Goal: Transaction & Acquisition: Book appointment/travel/reservation

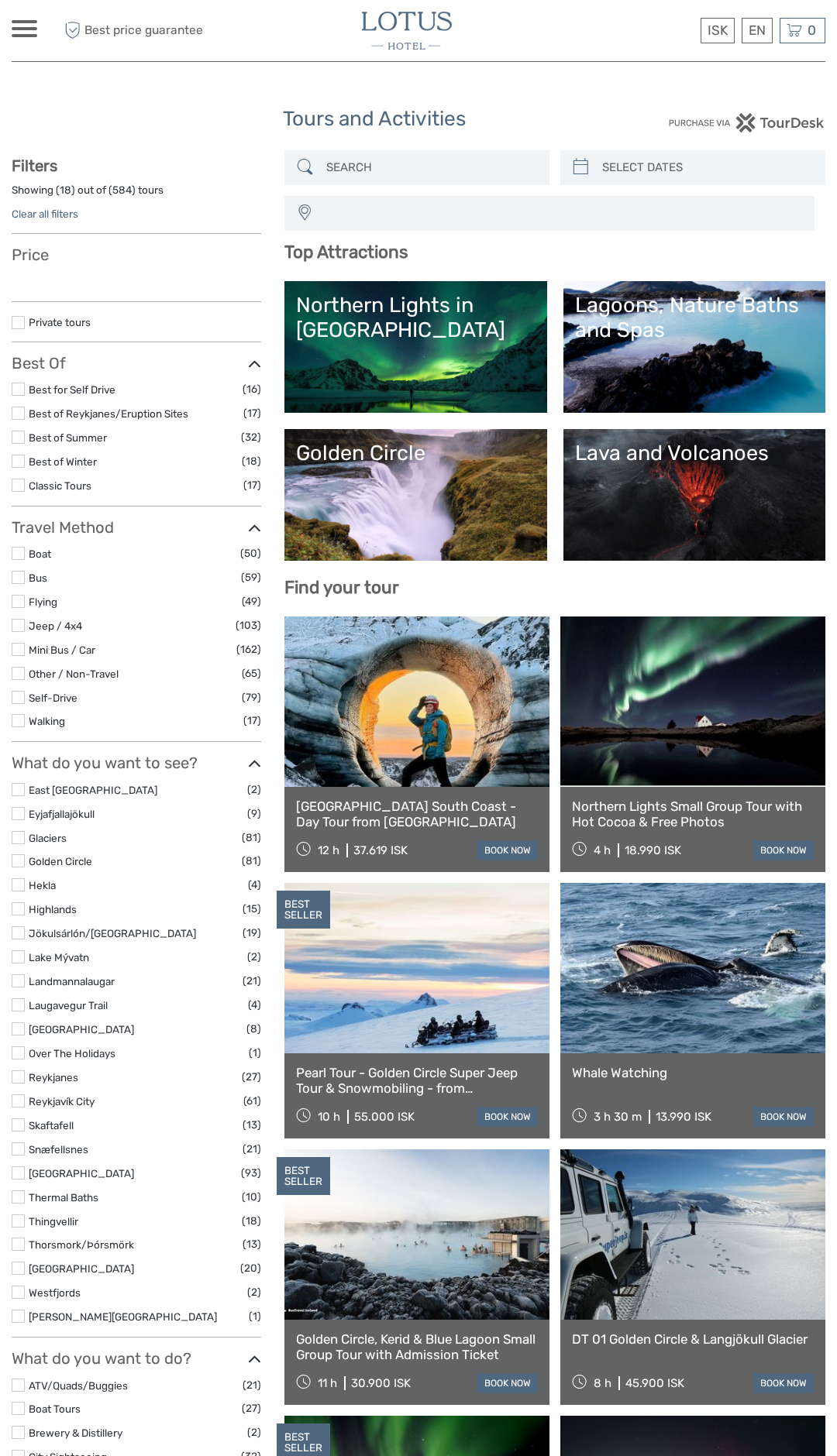
select select
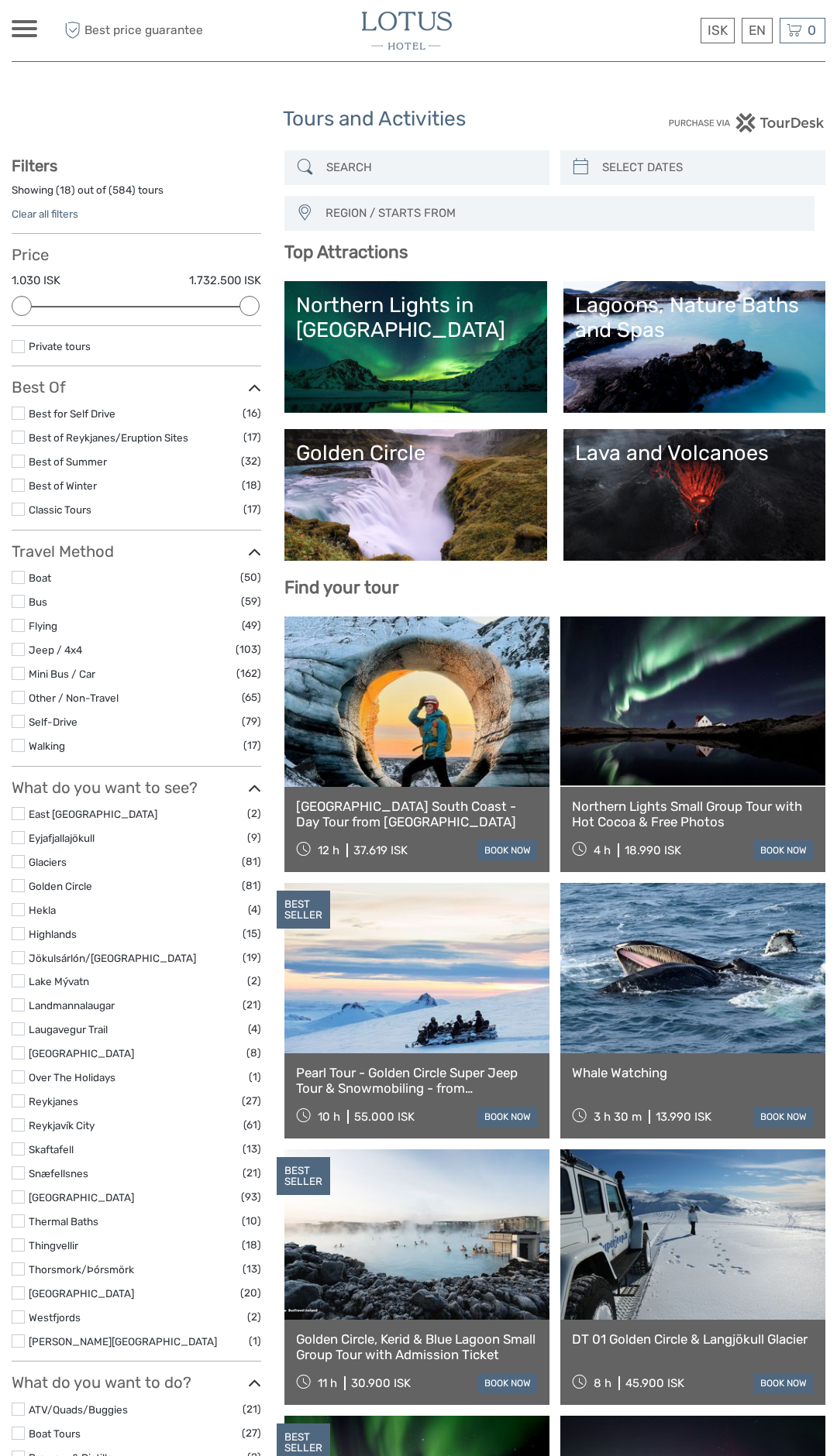
click at [17, 842] on label at bounding box center [17, 838] width 13 height 13
click at [0, 0] on input "checkbox" at bounding box center [0, 0] width 0 height 0
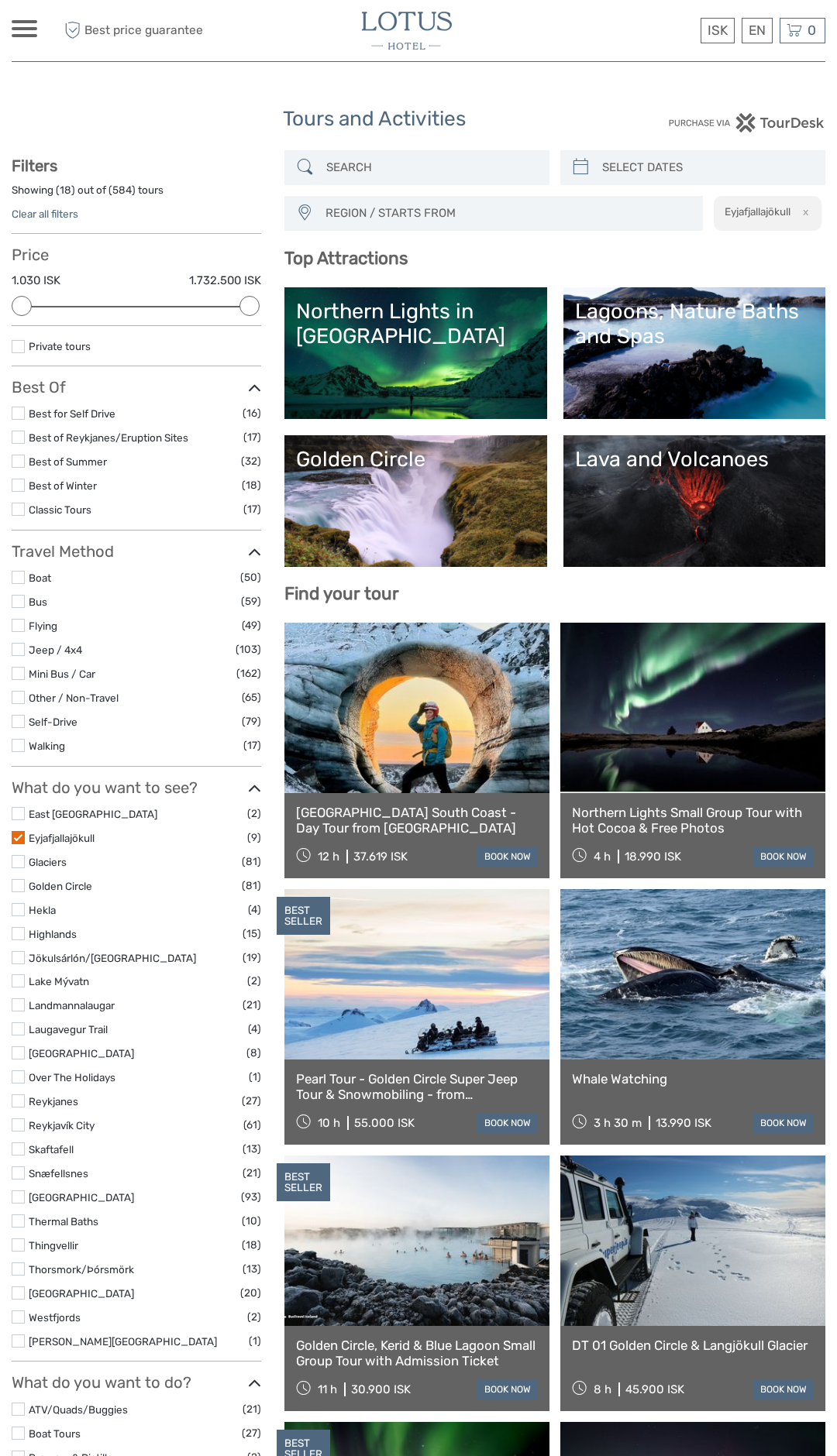
click at [17, 927] on label at bounding box center [17, 933] width 13 height 13
click at [0, 0] on input "checkbox" at bounding box center [0, 0] width 0 height 0
click at [14, 927] on label at bounding box center [17, 933] width 13 height 13
click at [0, 0] on input "checkbox" at bounding box center [0, 0] width 0 height 0
click at [19, 952] on label at bounding box center [17, 958] width 13 height 13
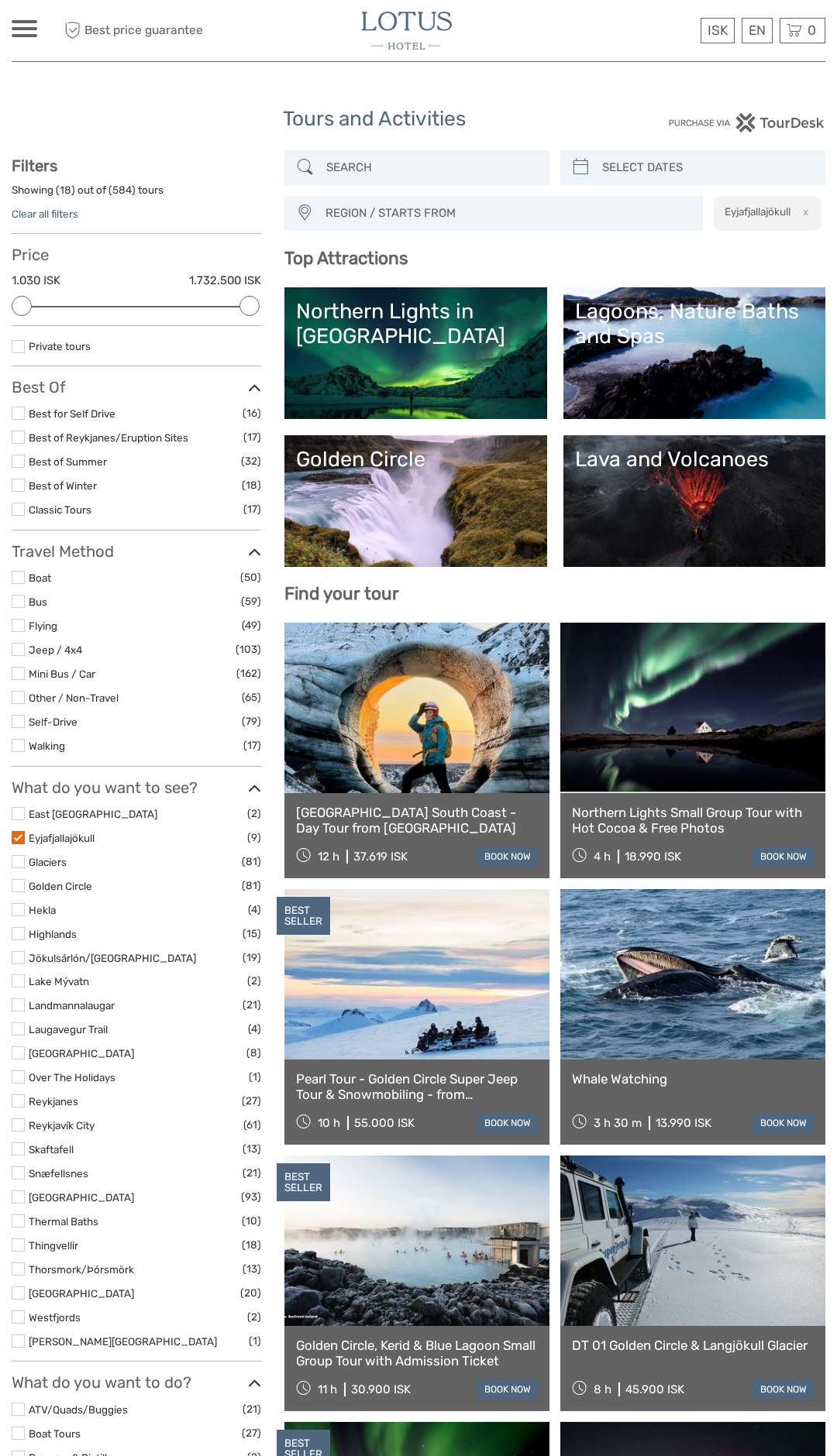
click at [0, 0] on input "checkbox" at bounding box center [0, 0] width 0 height 0
click at [16, 855] on label at bounding box center [17, 861] width 13 height 13
click at [0, 0] on input "checkbox" at bounding box center [0, 0] width 0 height 0
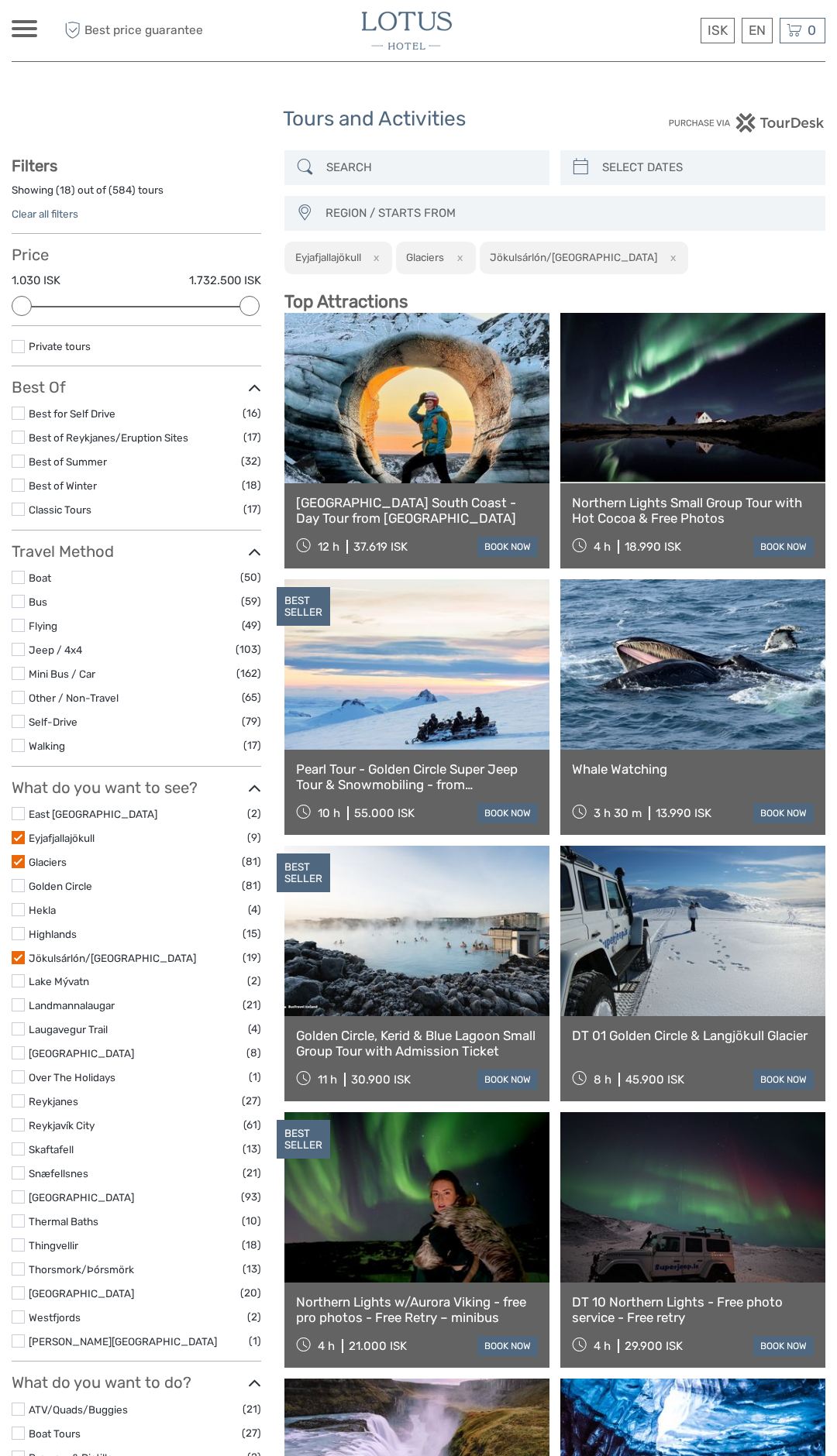
scroll to position [88, 0]
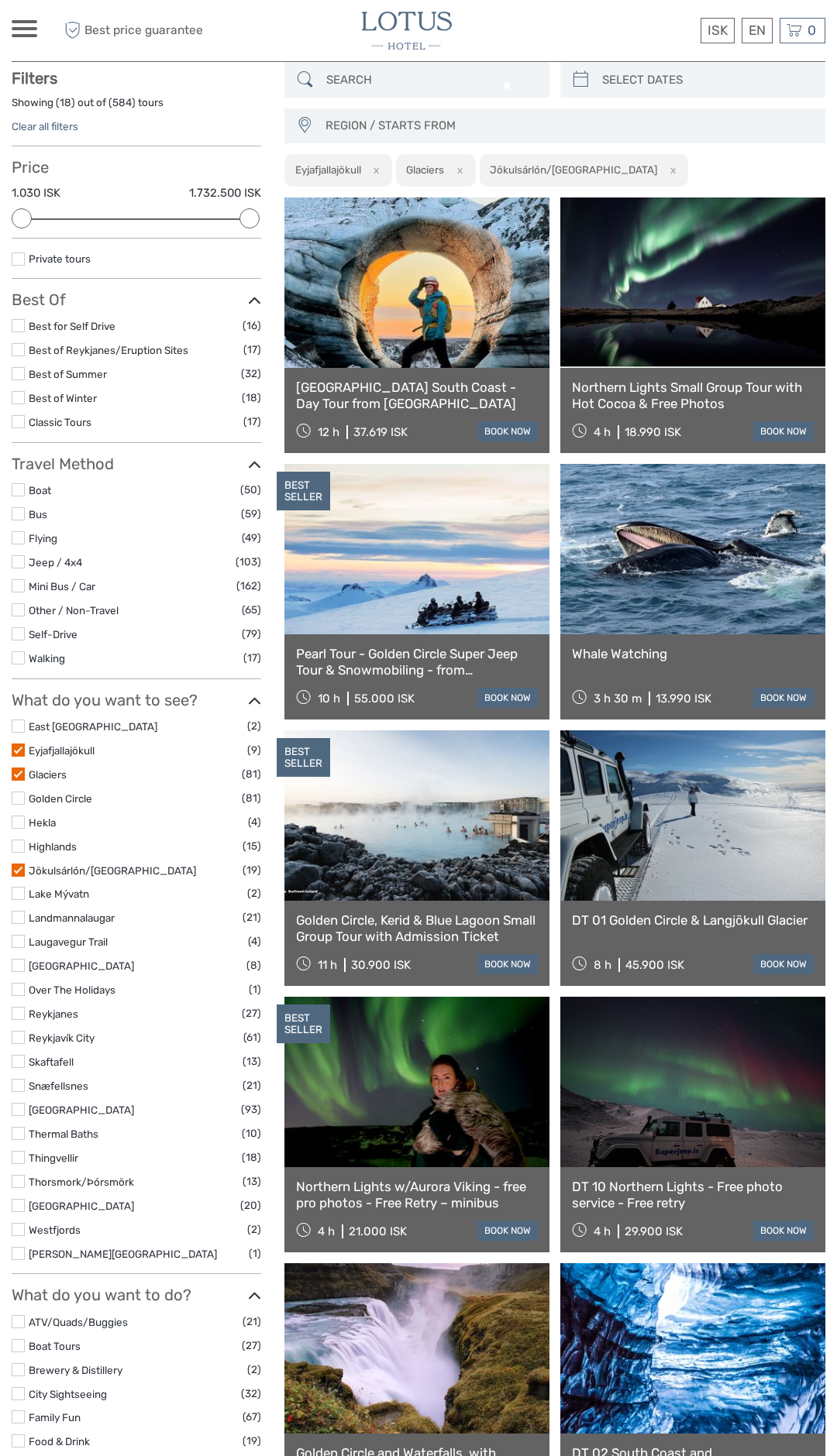
click at [17, 775] on label at bounding box center [17, 774] width 13 height 13
click at [0, 0] on input "checkbox" at bounding box center [0, 0] width 0 height 0
click at [17, 775] on label at bounding box center [17, 774] width 13 height 13
click at [0, 0] on input "checkbox" at bounding box center [0, 0] width 0 height 0
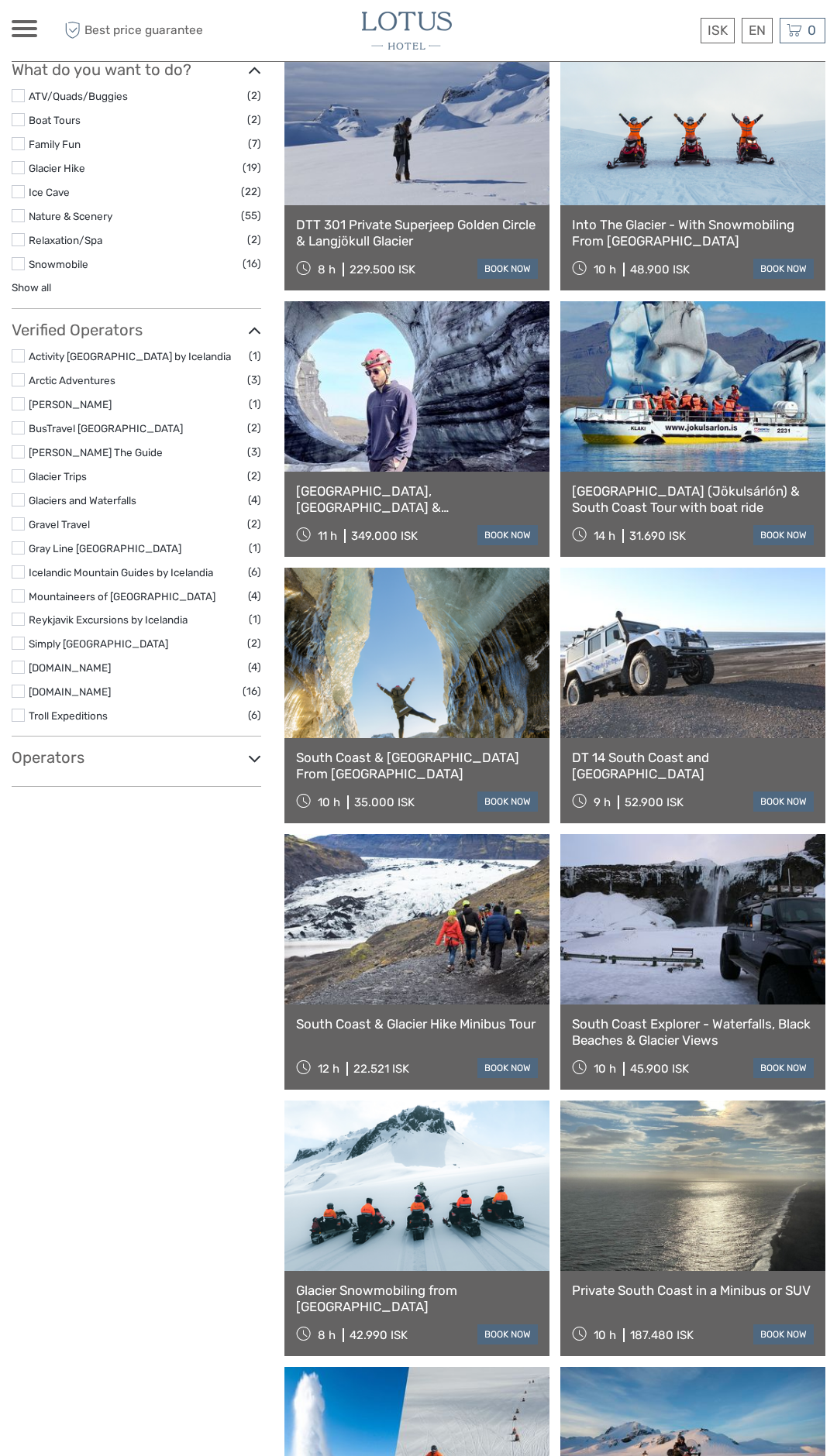
scroll to position [1054, 0]
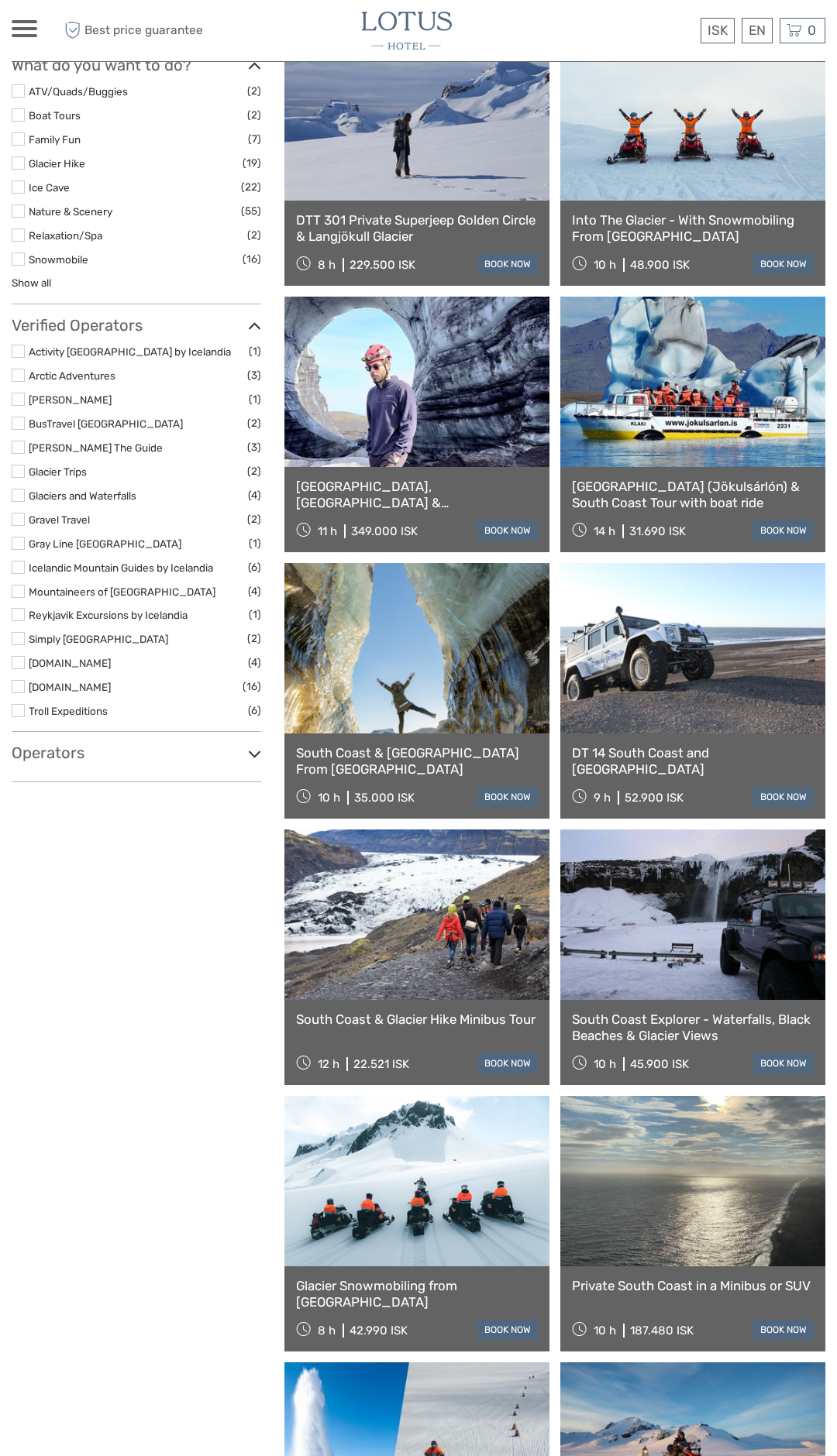
click at [18, 400] on label at bounding box center [17, 399] width 13 height 13
click at [0, 0] on input "checkbox" at bounding box center [0, 0] width 0 height 0
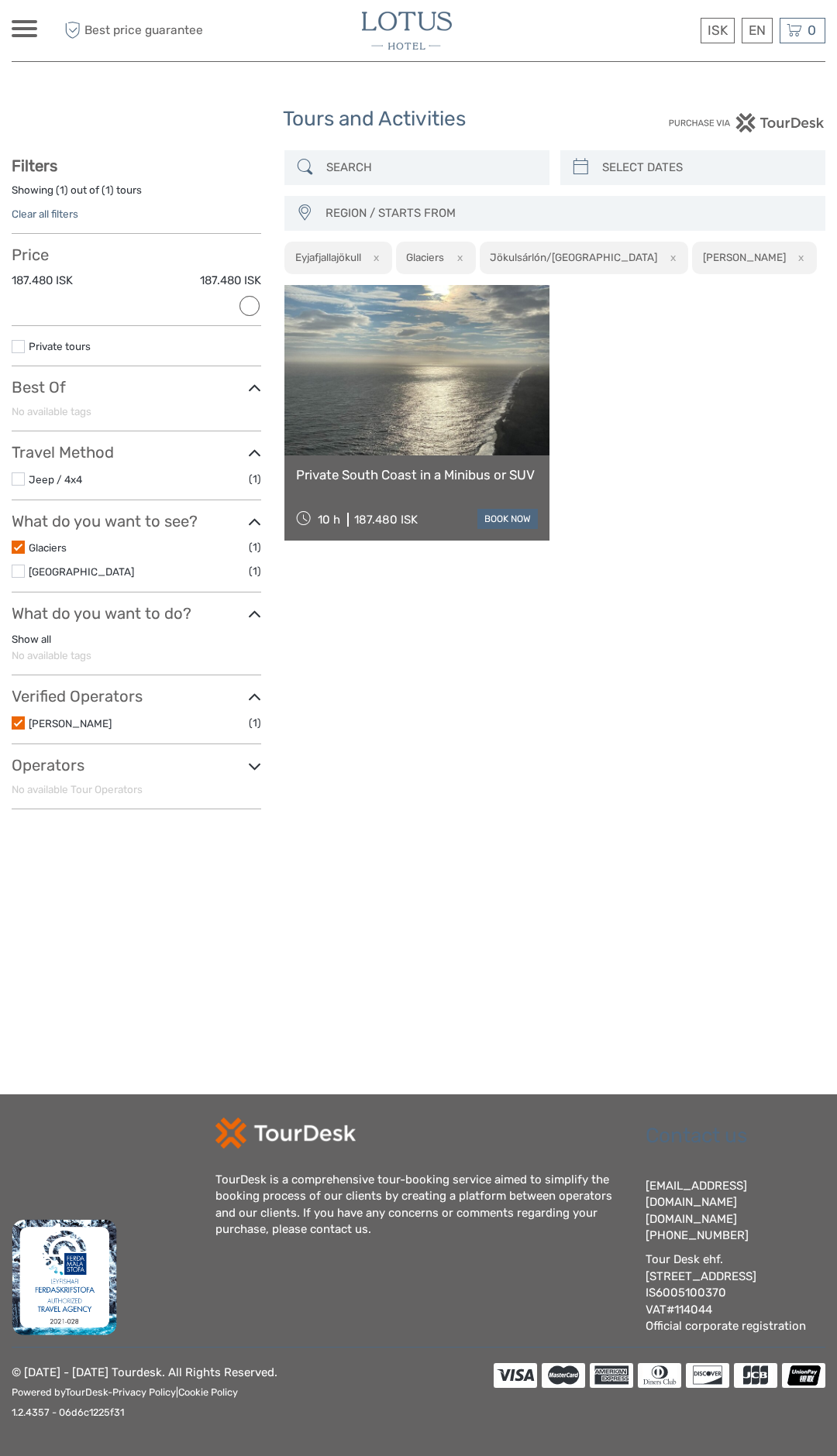
click at [373, 535] on div "Private South Coast in a Minibus or SUV 10 h 187.480 ISK book now" at bounding box center [417, 498] width 265 height 85
click at [376, 531] on div "Private South Coast in a Minibus or SUV 10 h 187.480 ISK book now" at bounding box center [417, 498] width 265 height 85
click at [760, 28] on div "EN English Español Deutsch" at bounding box center [757, 30] width 31 height 25
click at [747, 89] on link "Español" at bounding box center [738, 94] width 65 height 28
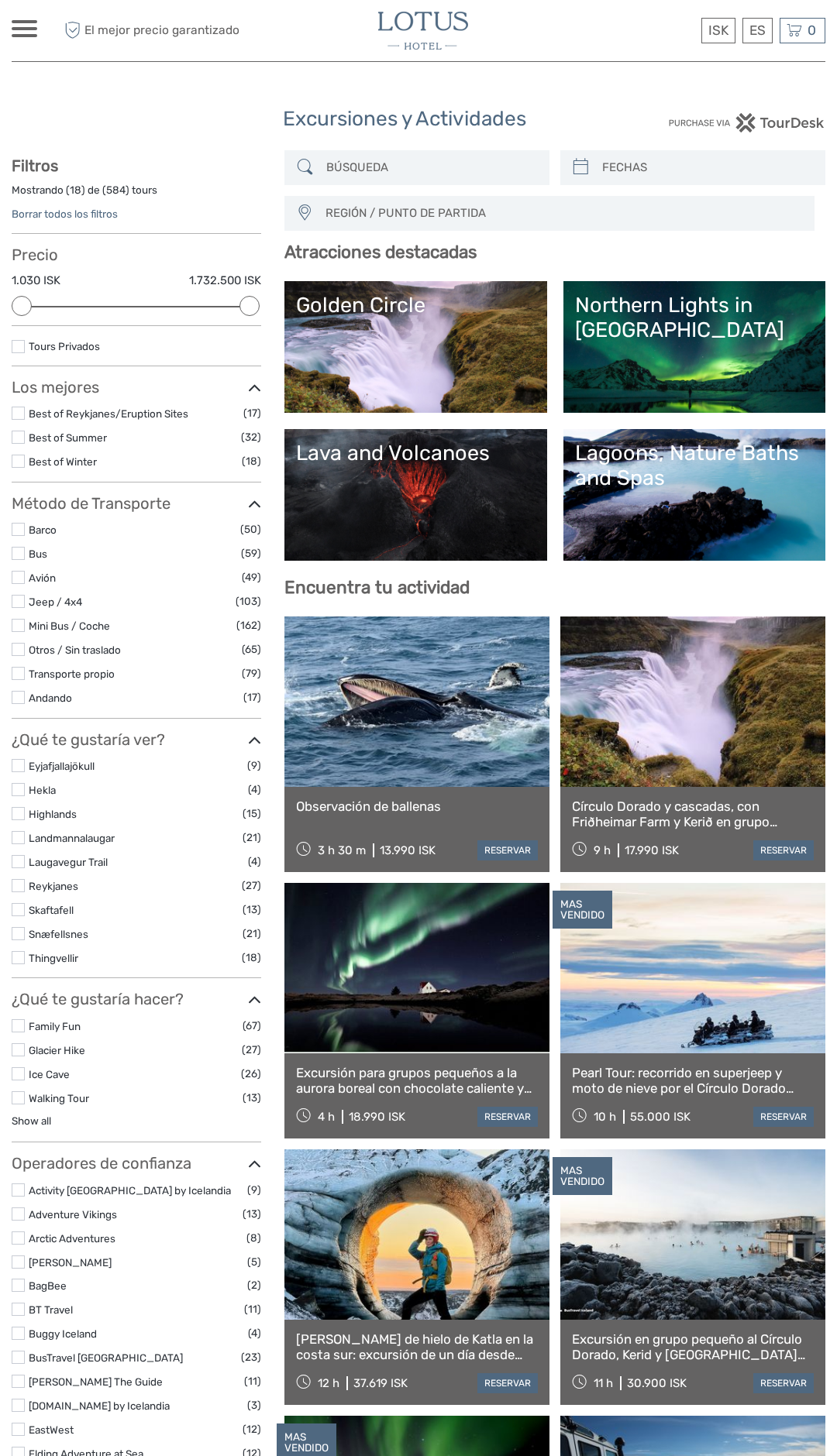
select select
click at [420, 492] on link "Lava and Volcanoes" at bounding box center [415, 495] width 238 height 109
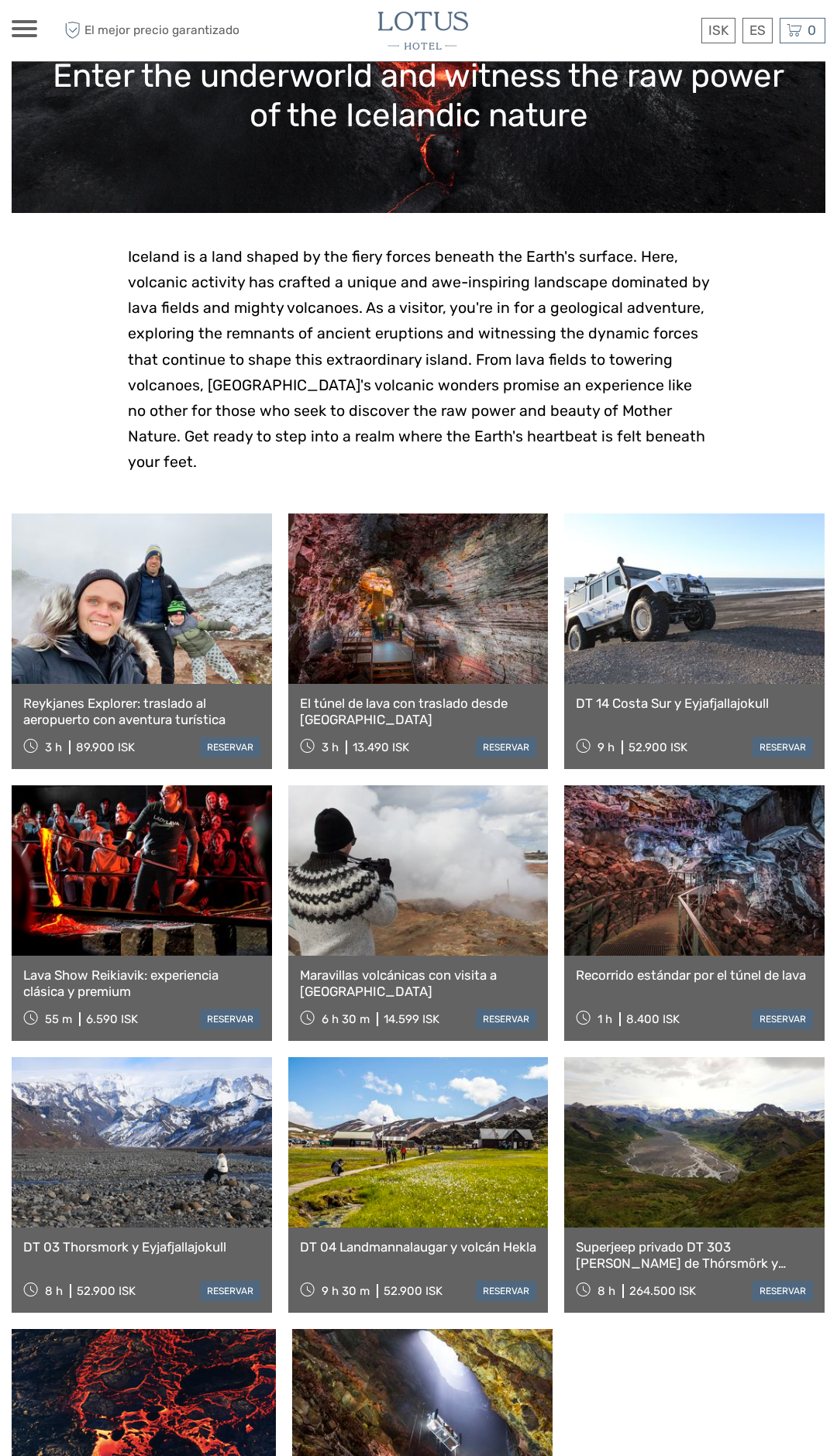
scroll to position [198, 0]
click at [27, 29] on span at bounding box center [23, 29] width 25 height 3
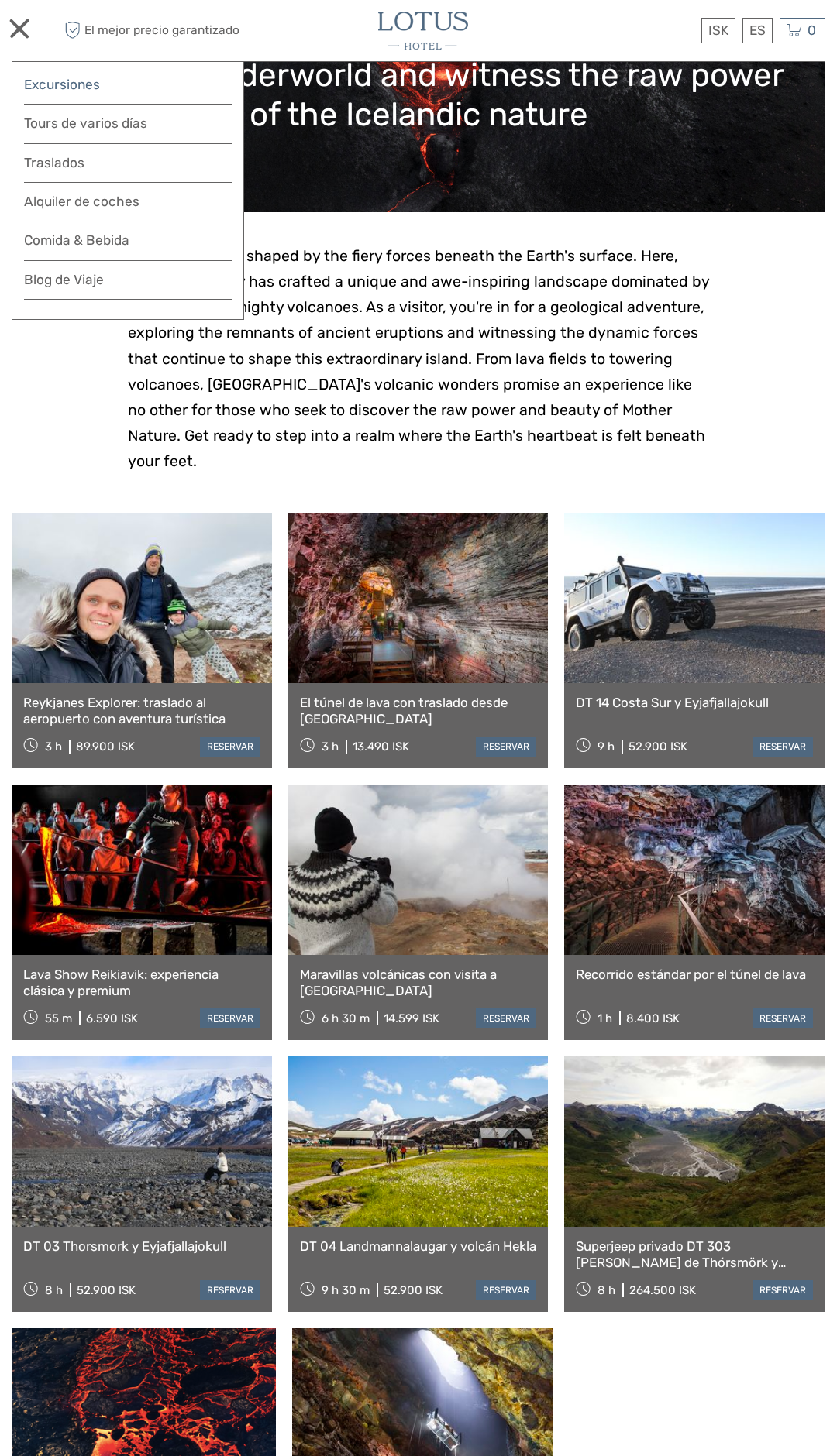
click at [67, 82] on link "Excursiones" at bounding box center [128, 85] width 208 height 23
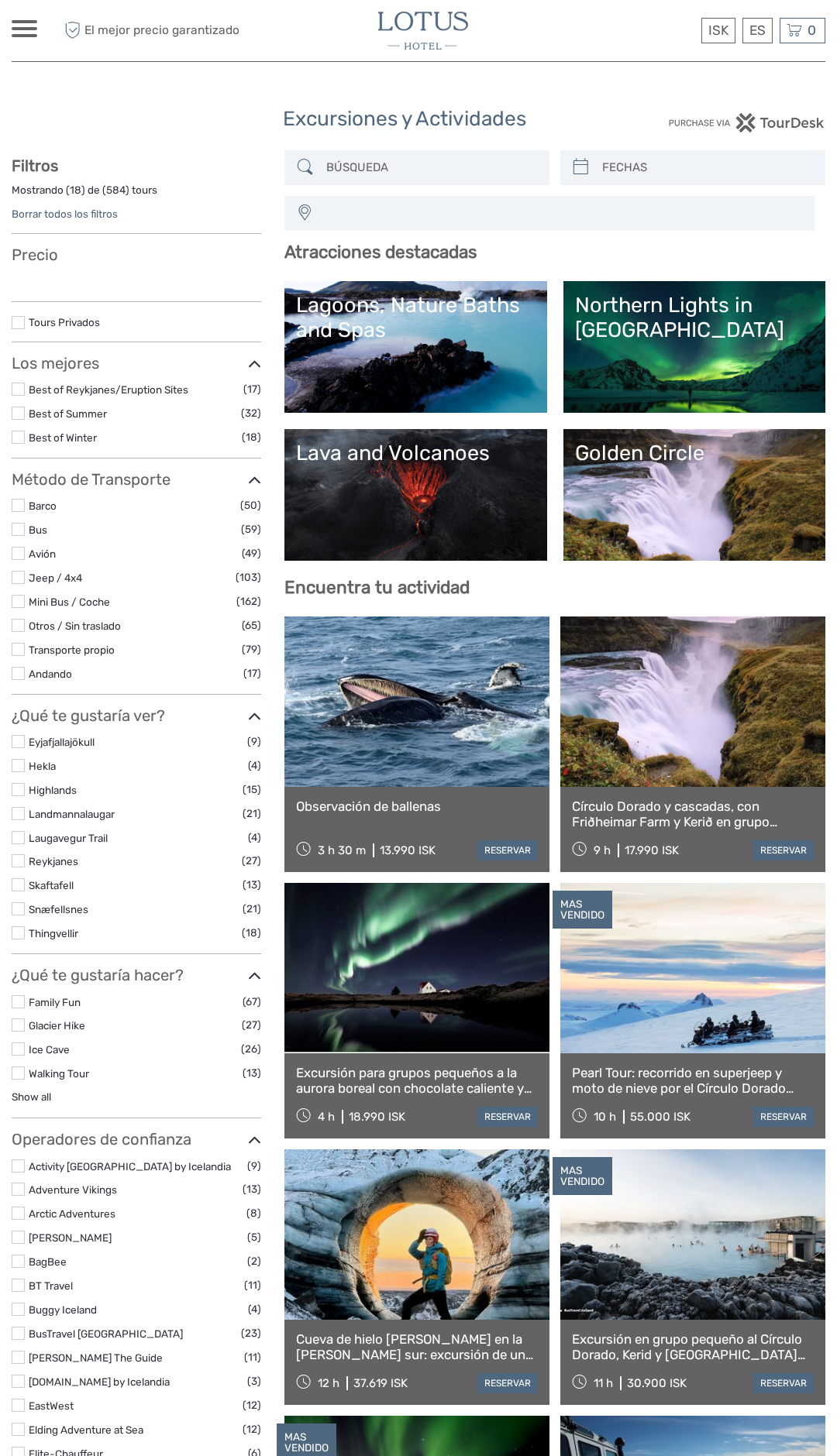
select select
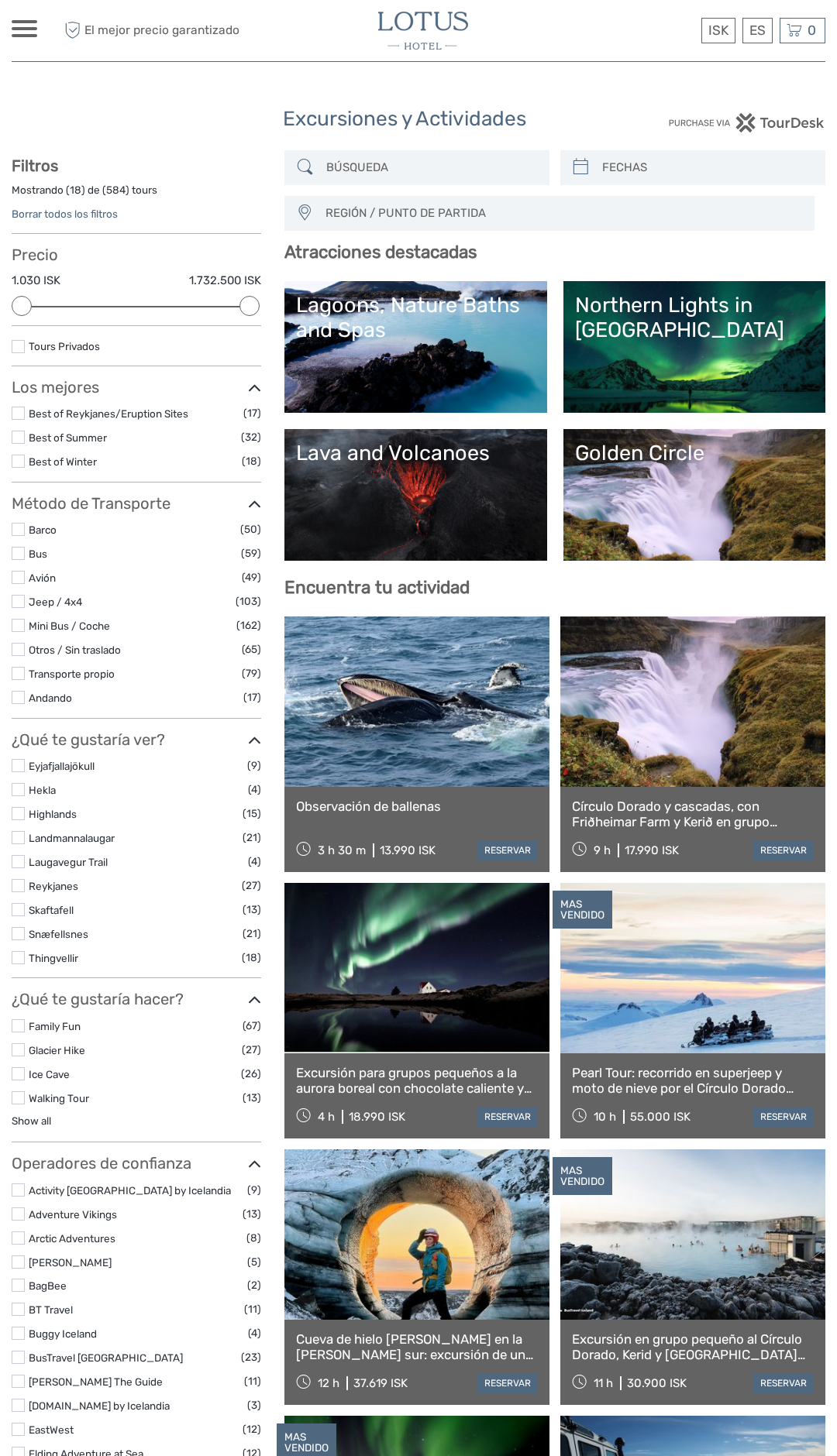
click at [683, 471] on link "Golden Circle" at bounding box center [694, 495] width 238 height 109
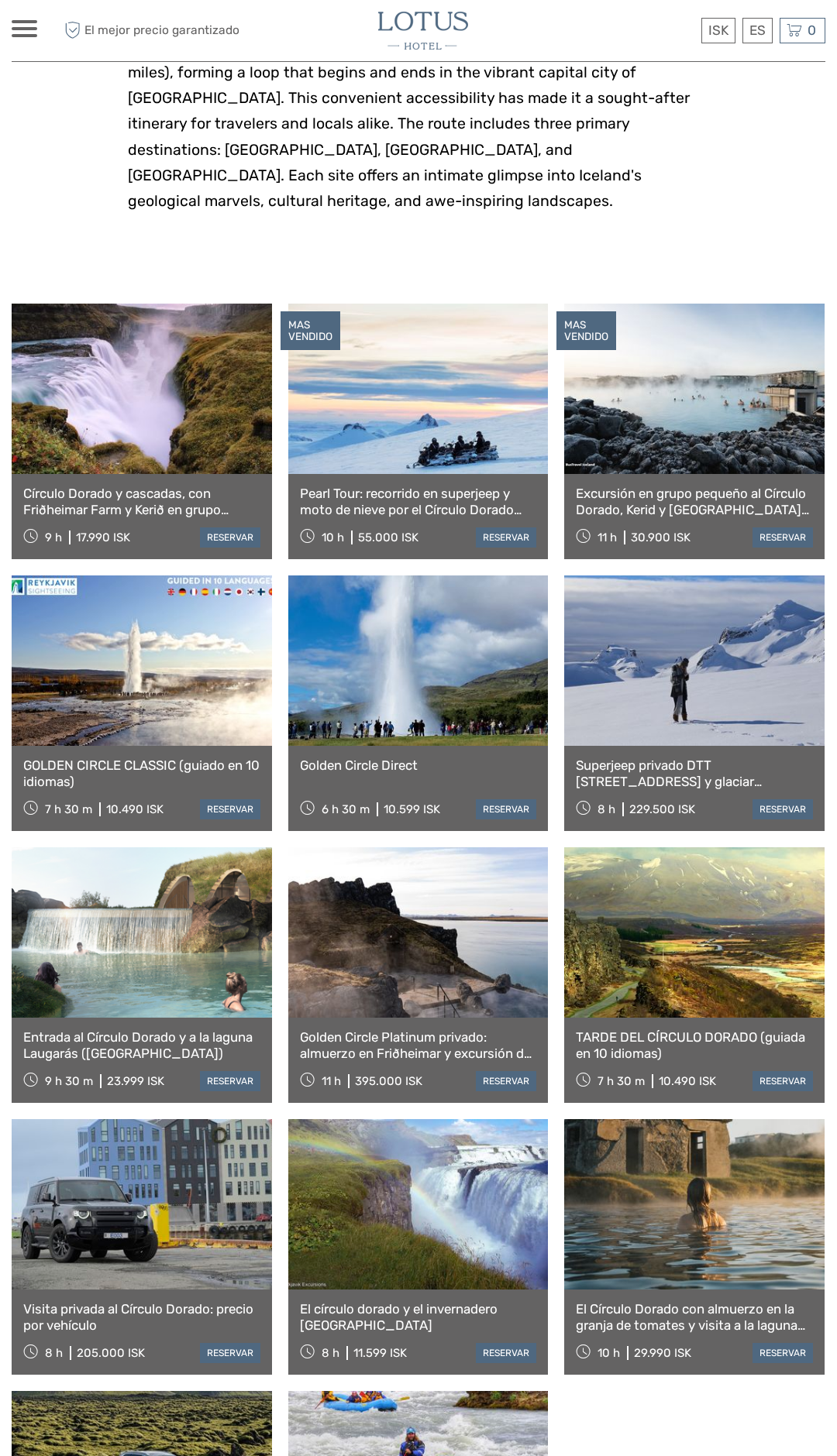
scroll to position [577, 0]
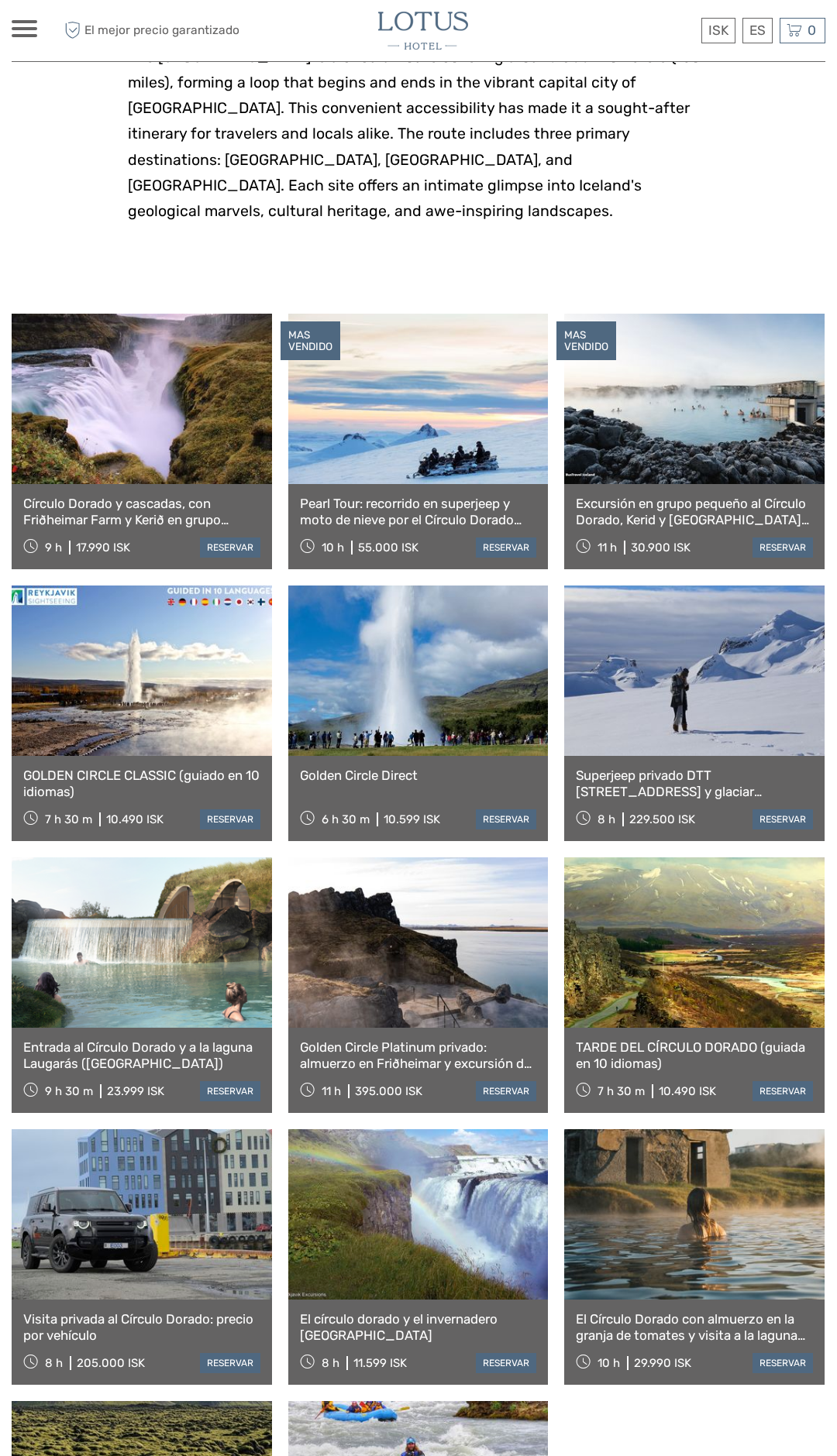
click at [198, 629] on link at bounding box center [141, 671] width 260 height 170
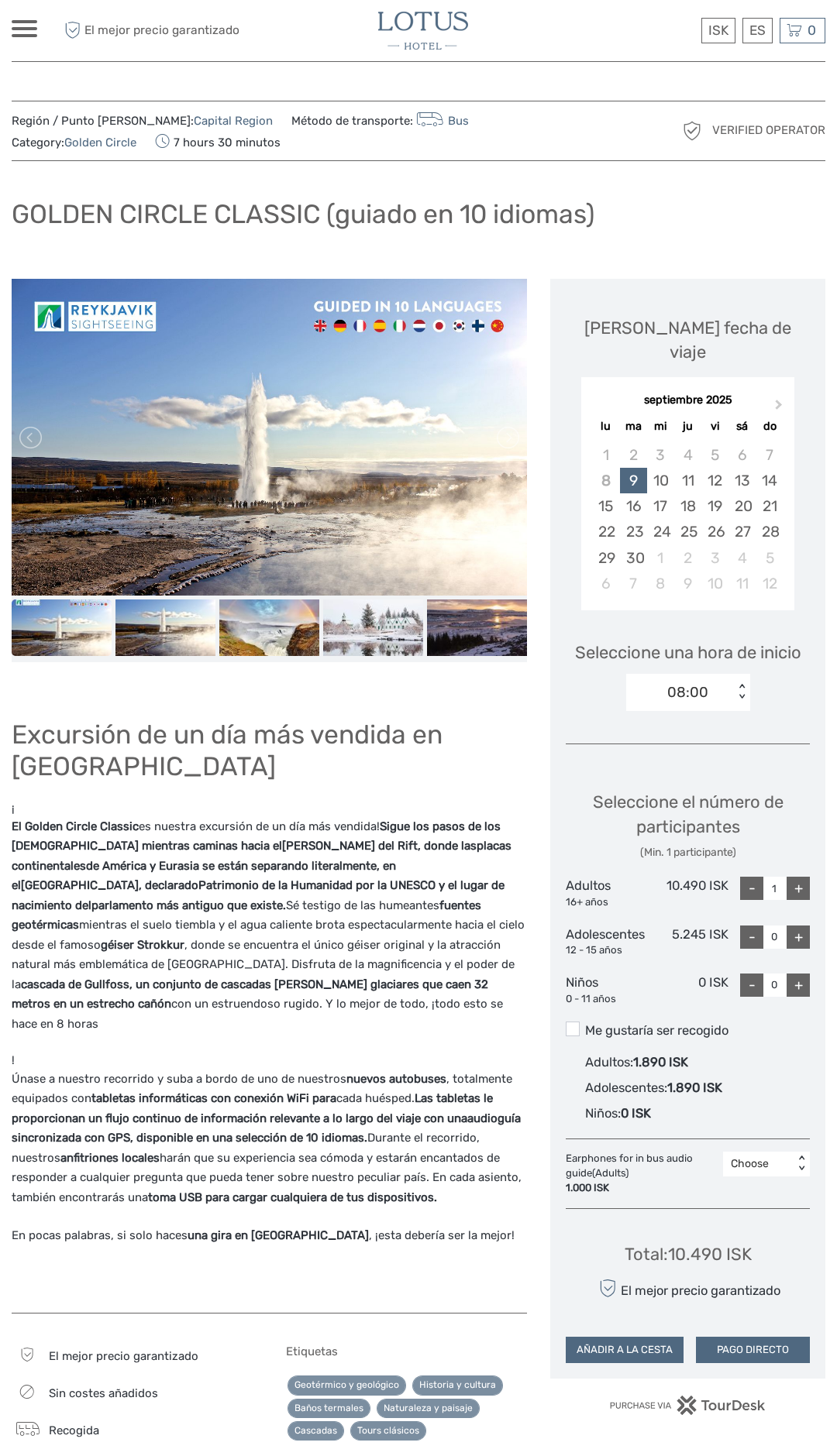
click at [365, 325] on img at bounding box center [269, 437] width 515 height 317
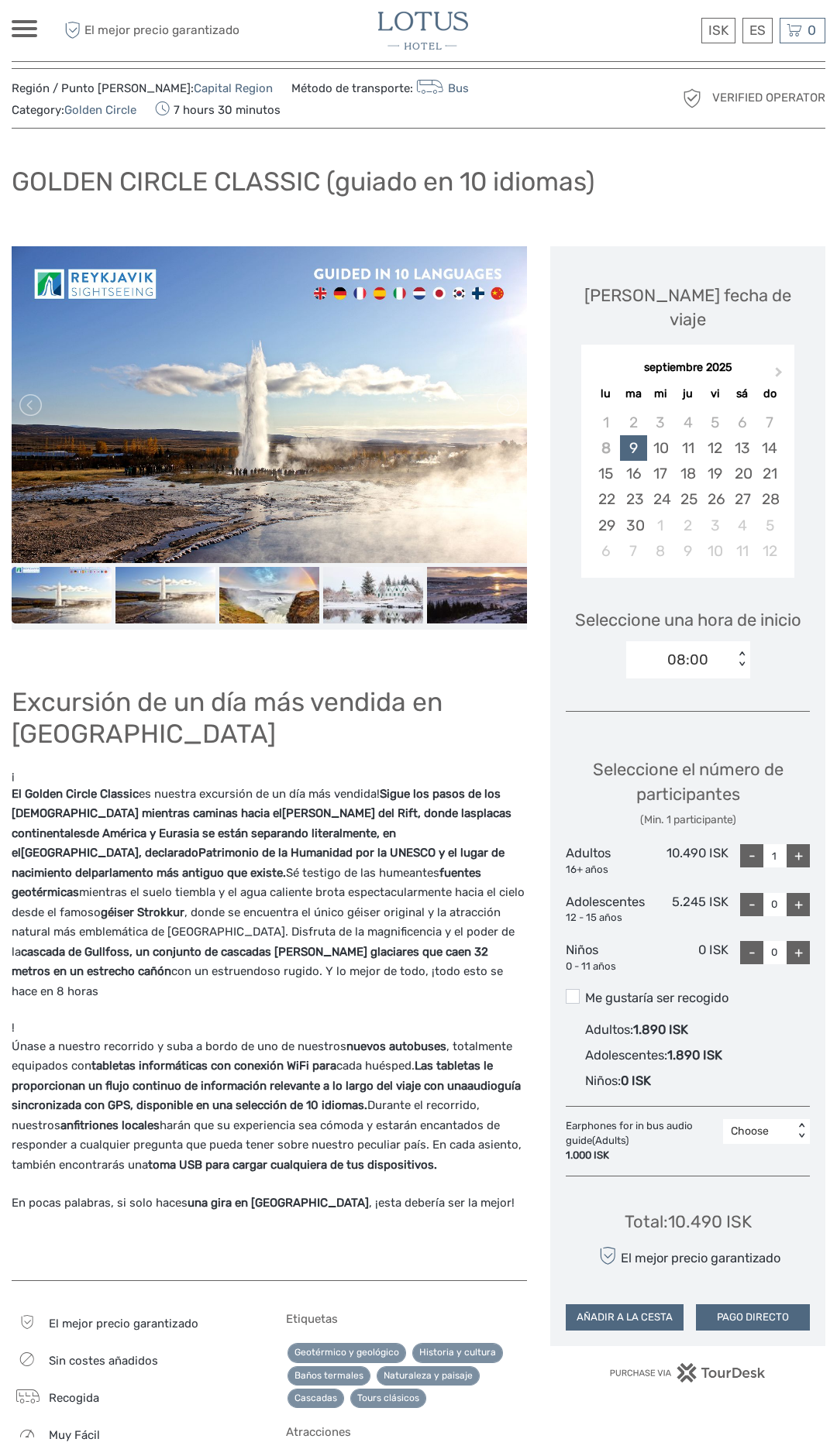
scroll to position [29, 0]
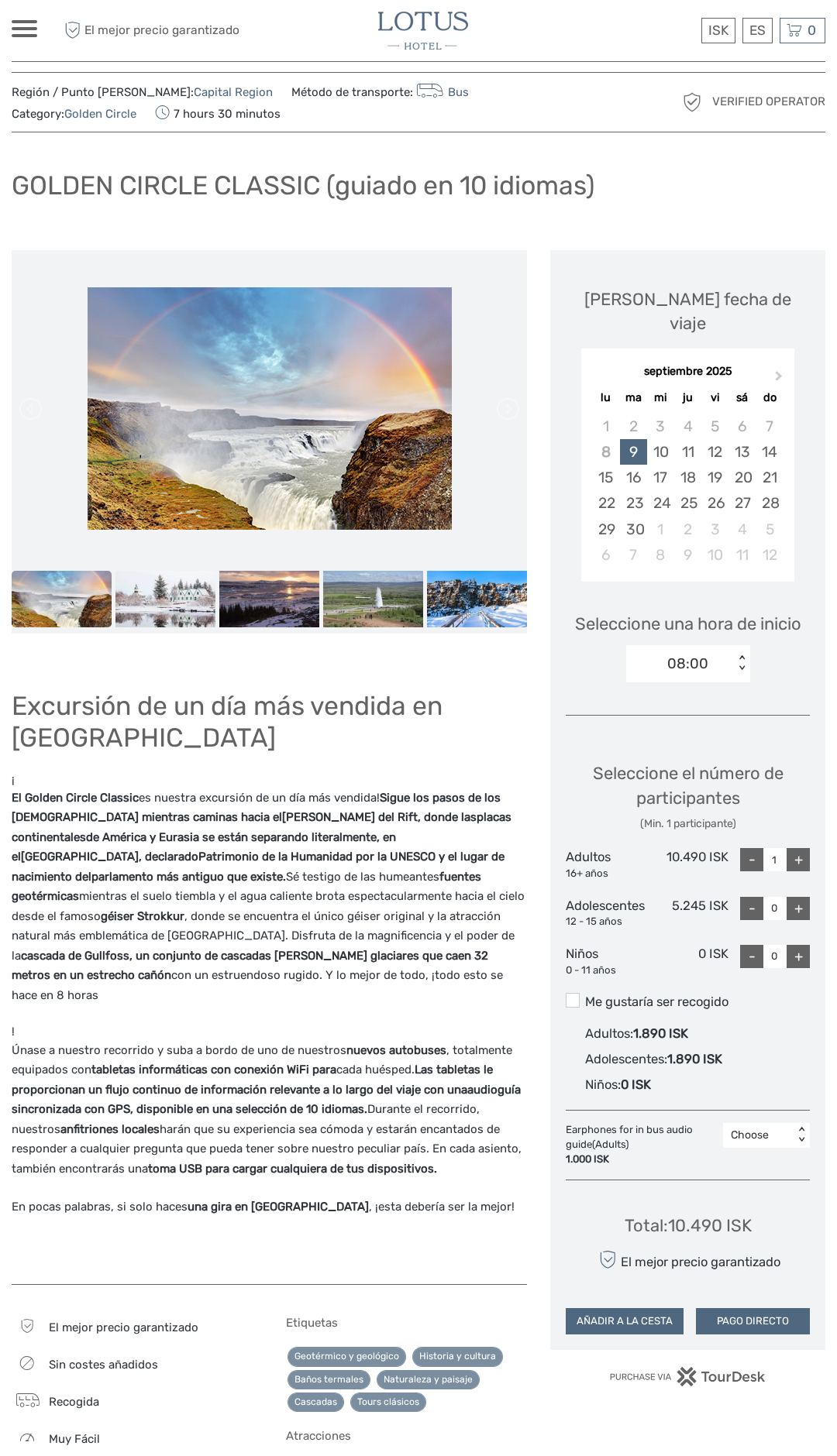
click at [529, 935] on div at bounding box center [280, 1211] width 539 height 1920
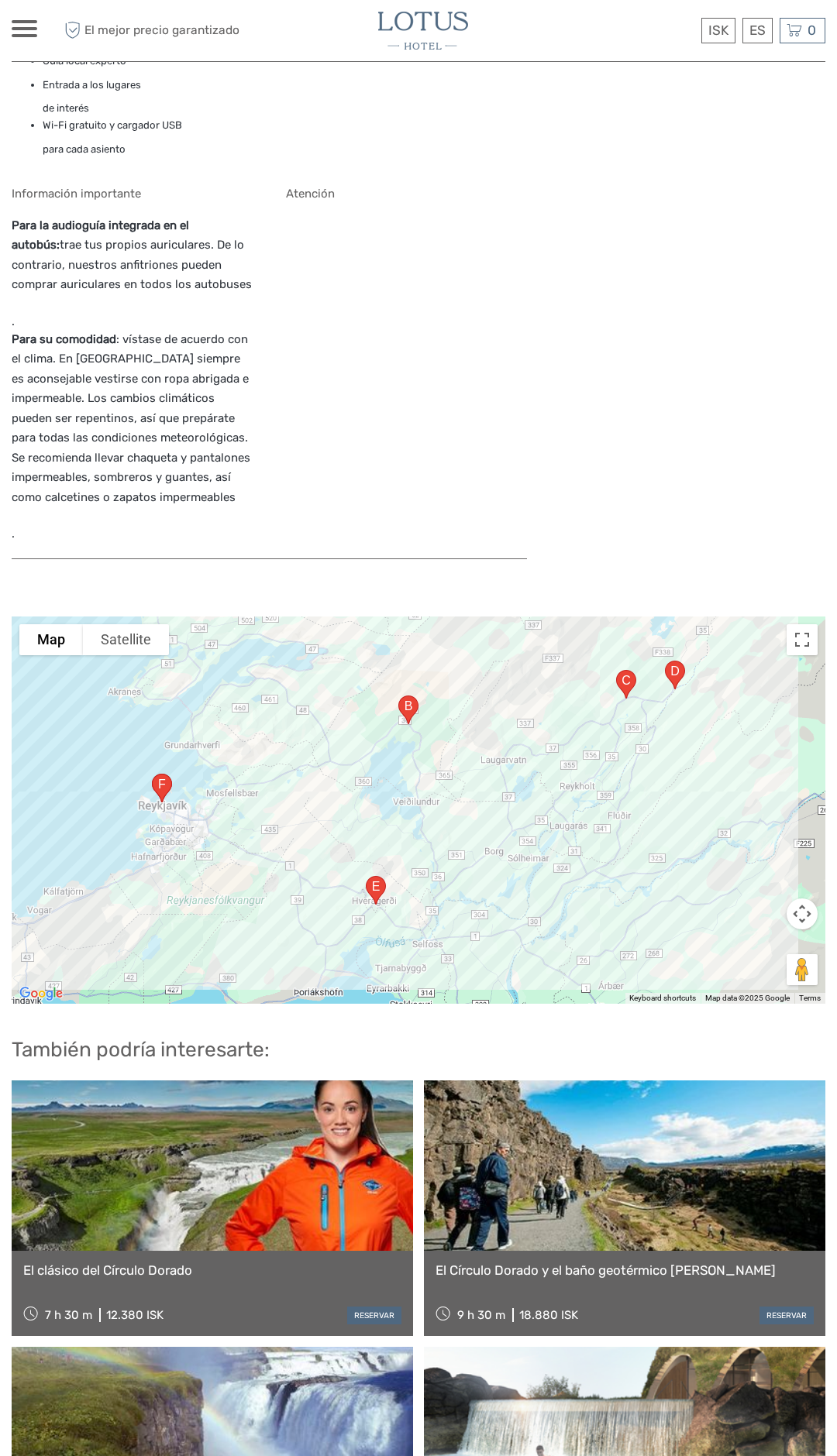
scroll to position [1626, 0]
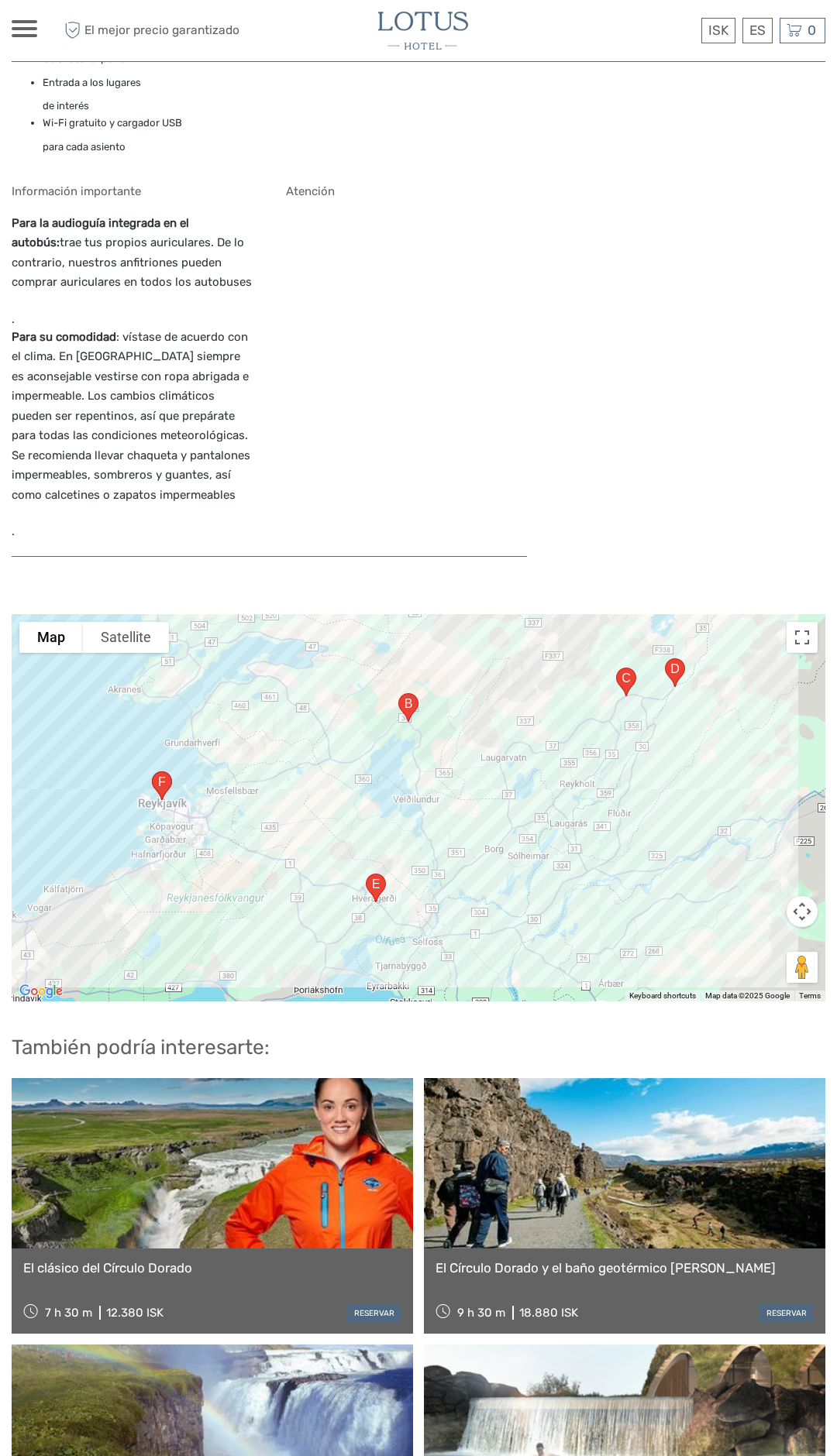
click at [713, 650] on div at bounding box center [418, 807] width 814 height 387
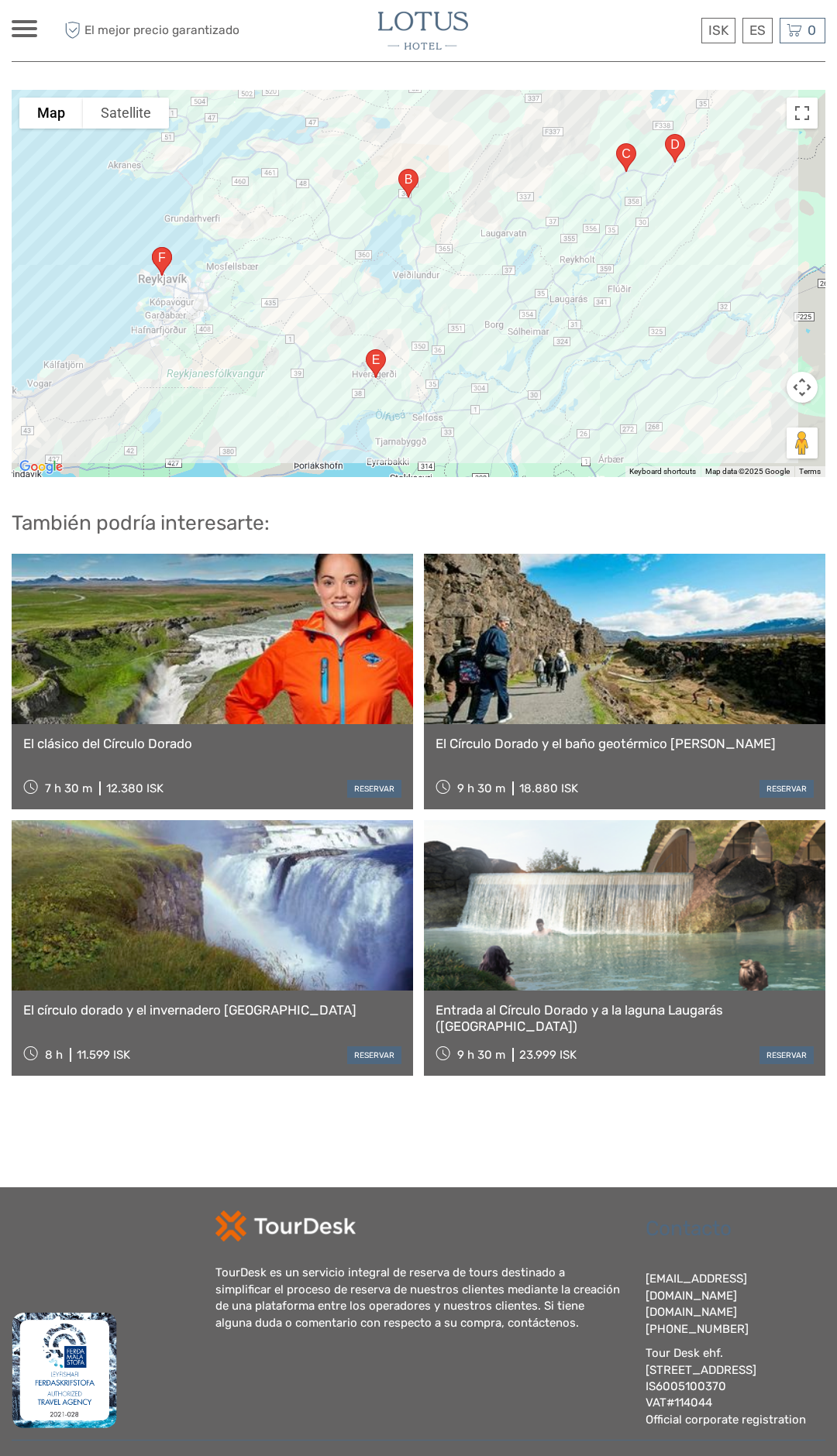
scroll to position [2161, 0]
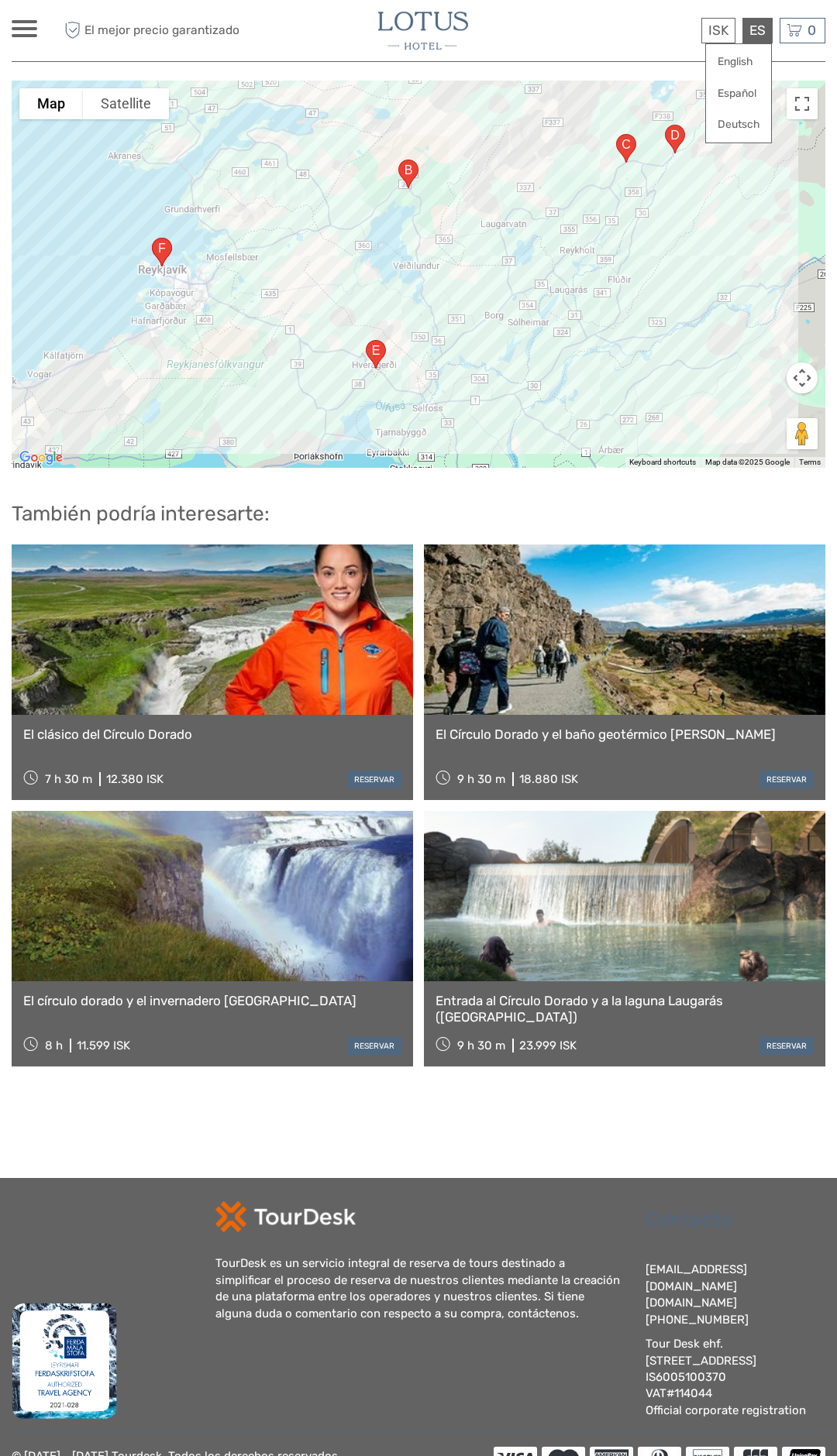
click at [757, 30] on div "ES English Español Deutsch" at bounding box center [757, 30] width 30 height 25
click at [731, 63] on link "English" at bounding box center [738, 62] width 65 height 28
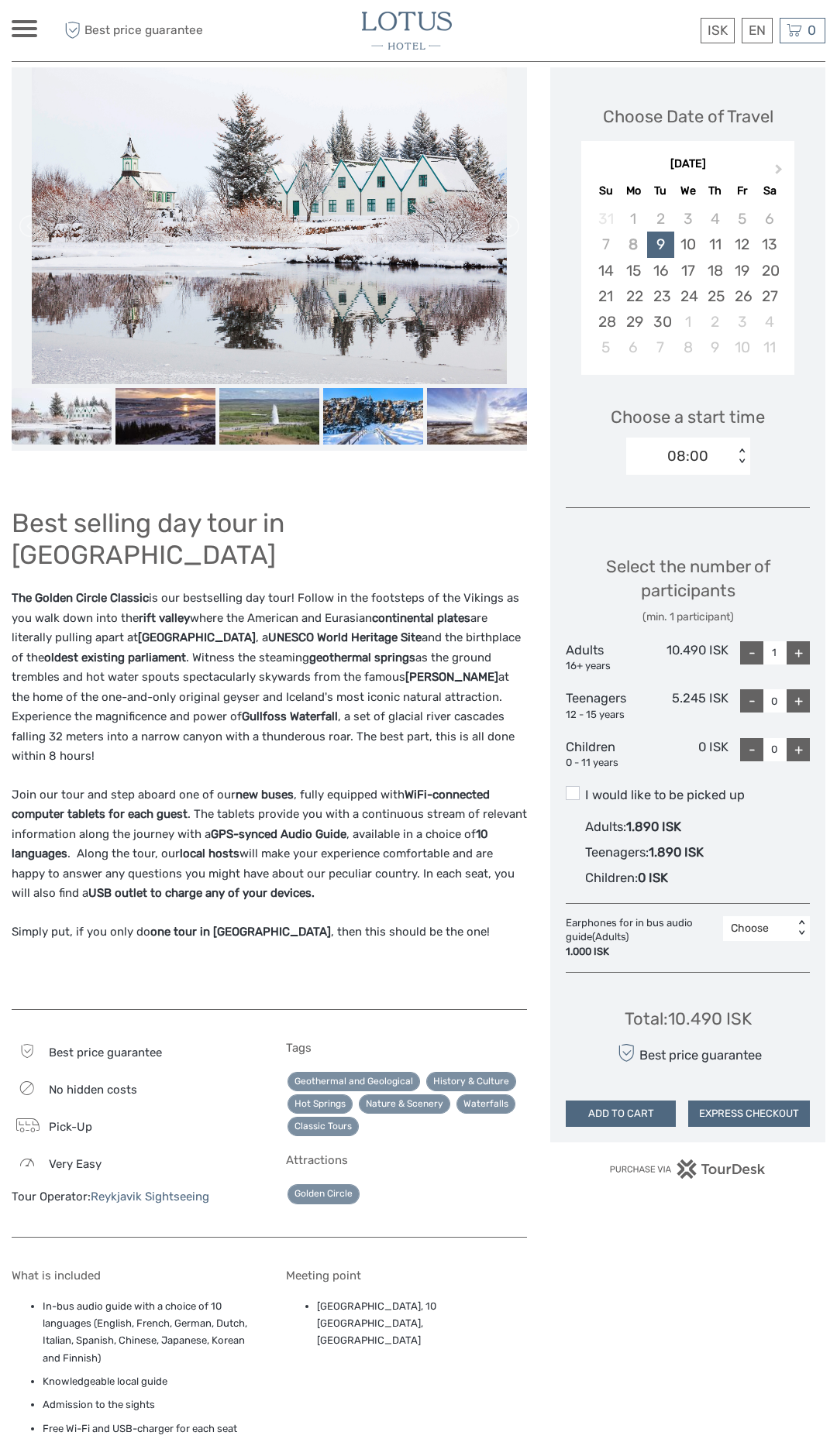
scroll to position [204, 0]
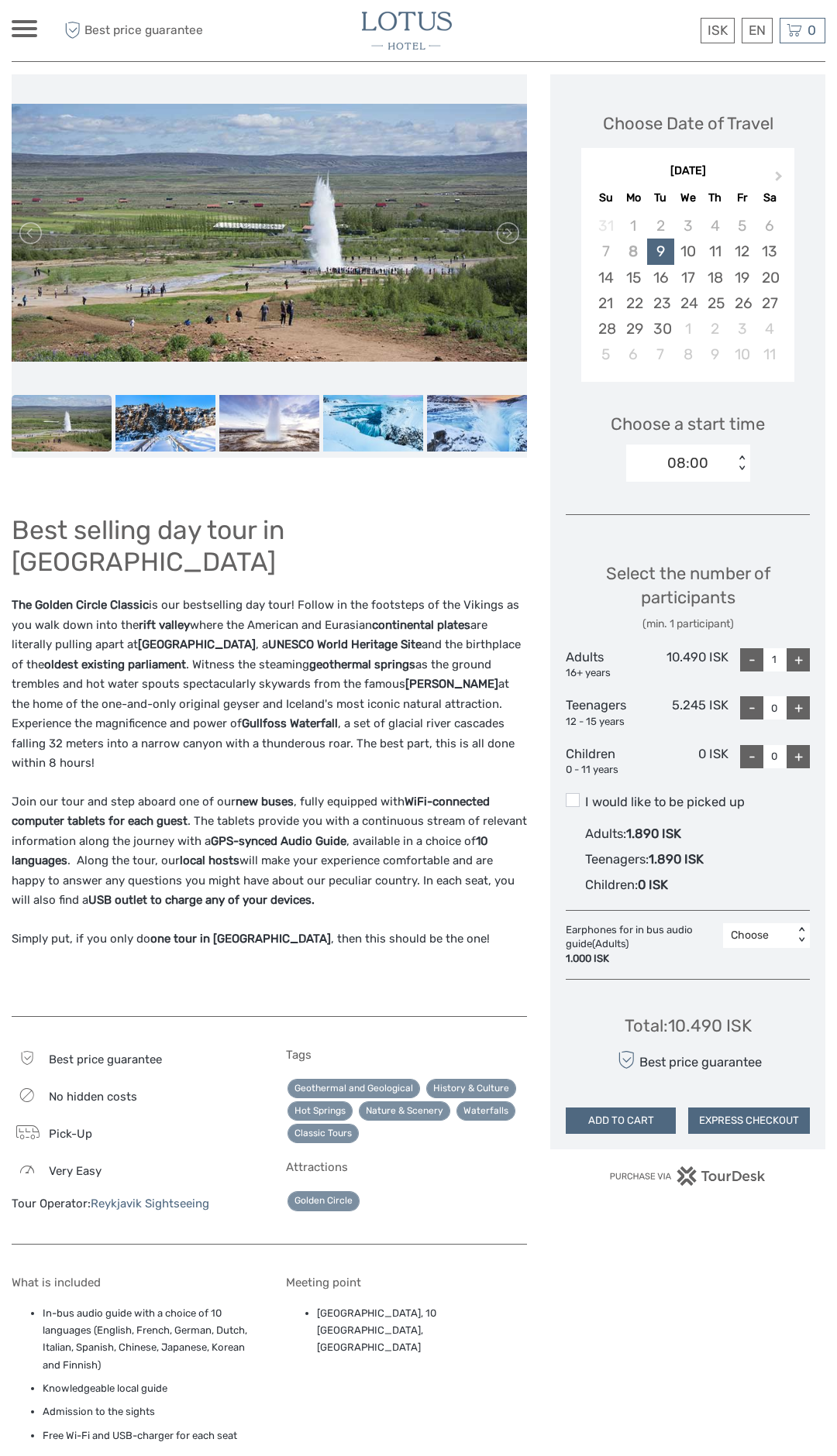
click at [418, 259] on img at bounding box center [269, 232] width 515 height 258
click at [474, 414] on img at bounding box center [477, 423] width 100 height 57
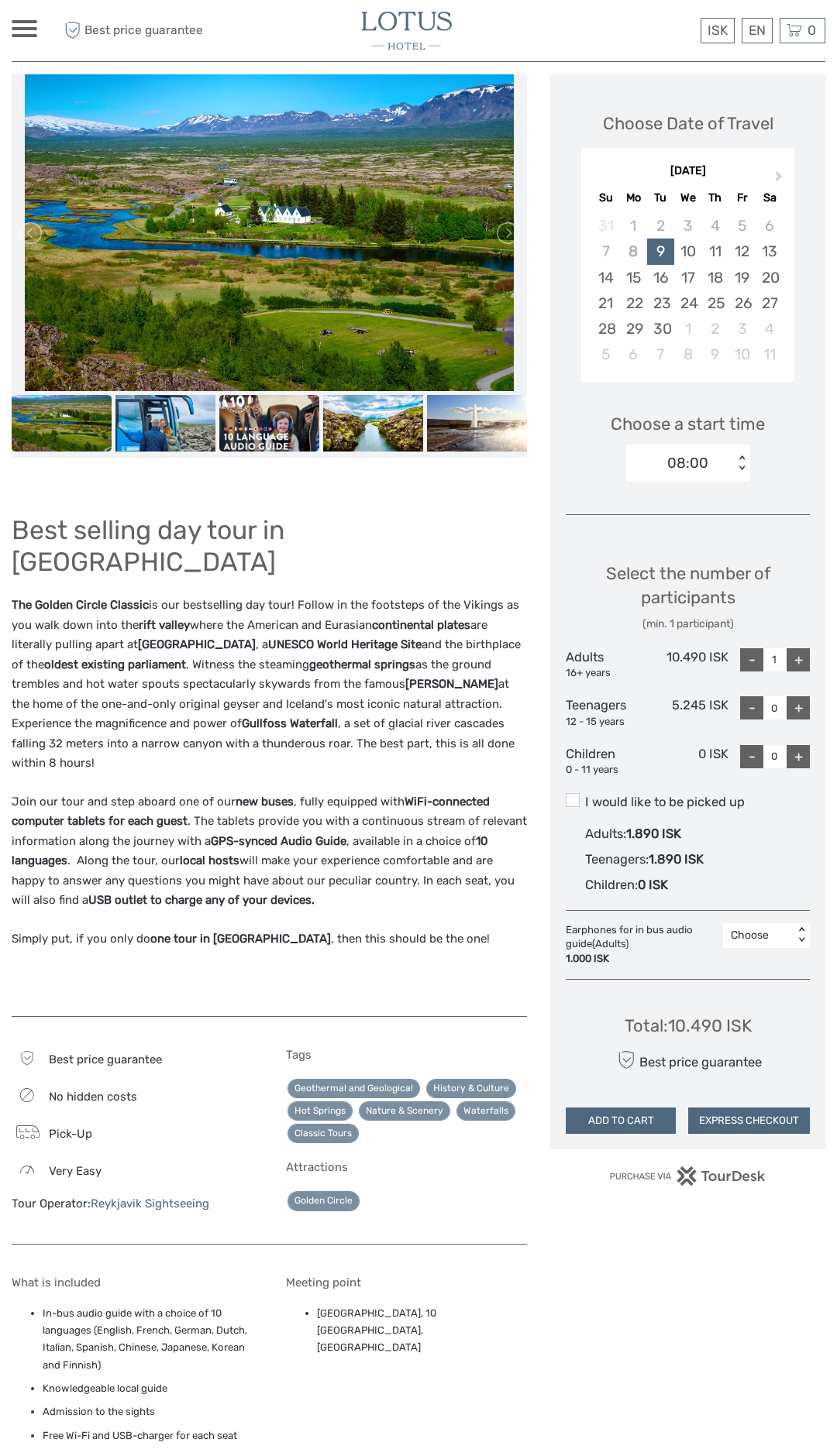
click at [287, 435] on img at bounding box center [269, 423] width 100 height 57
